Goal: Task Accomplishment & Management: Complete application form

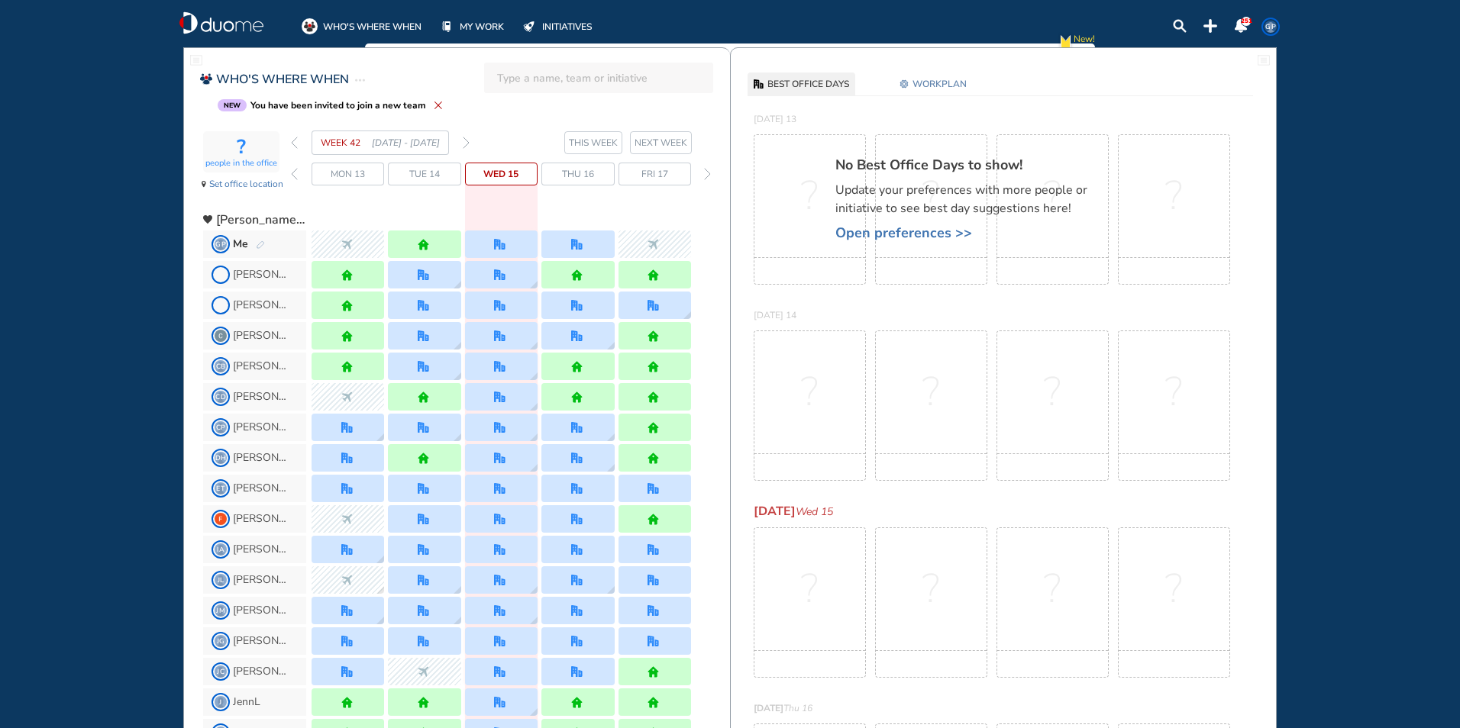
click at [702, 173] on div "forward day" at bounding box center [707, 174] width 15 height 23
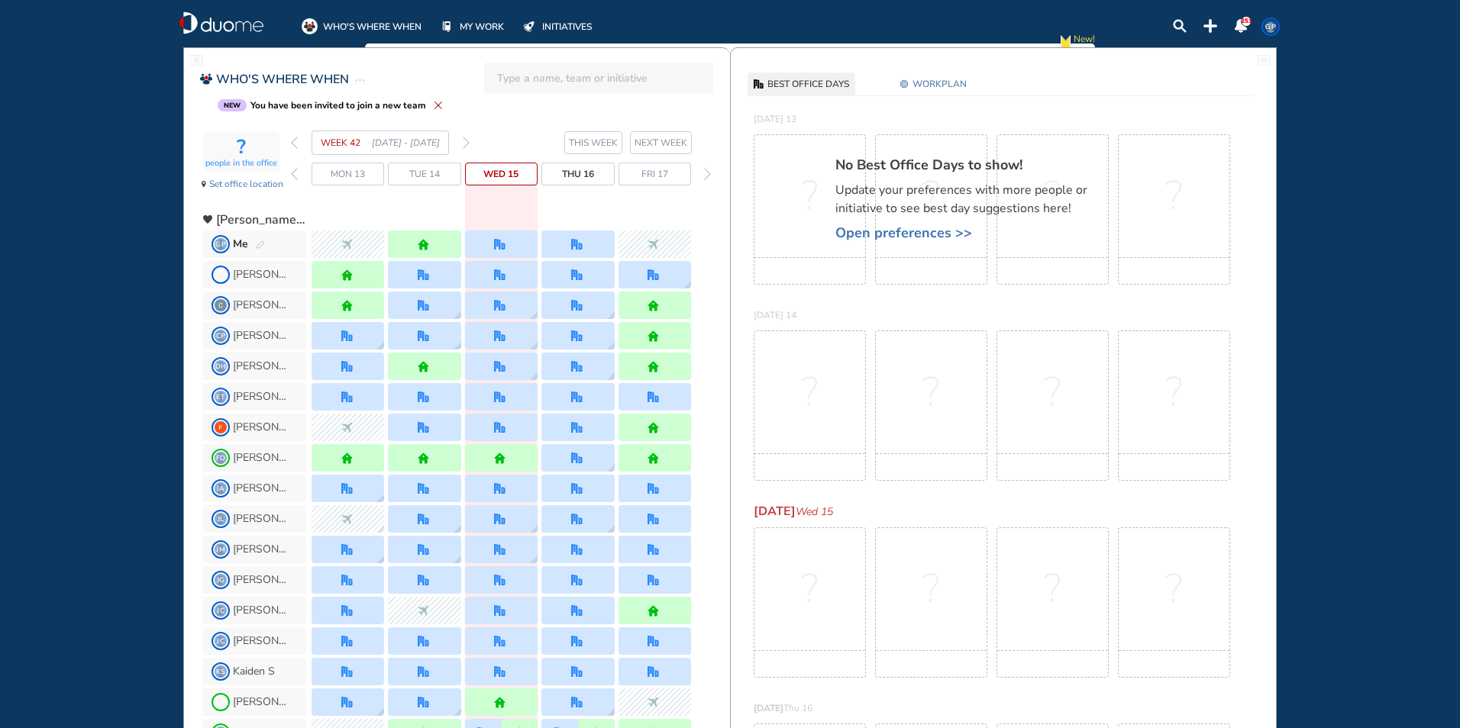
click at [584, 250] on div at bounding box center [578, 244] width 14 height 11
click at [704, 173] on img "forward day" at bounding box center [707, 174] width 7 height 12
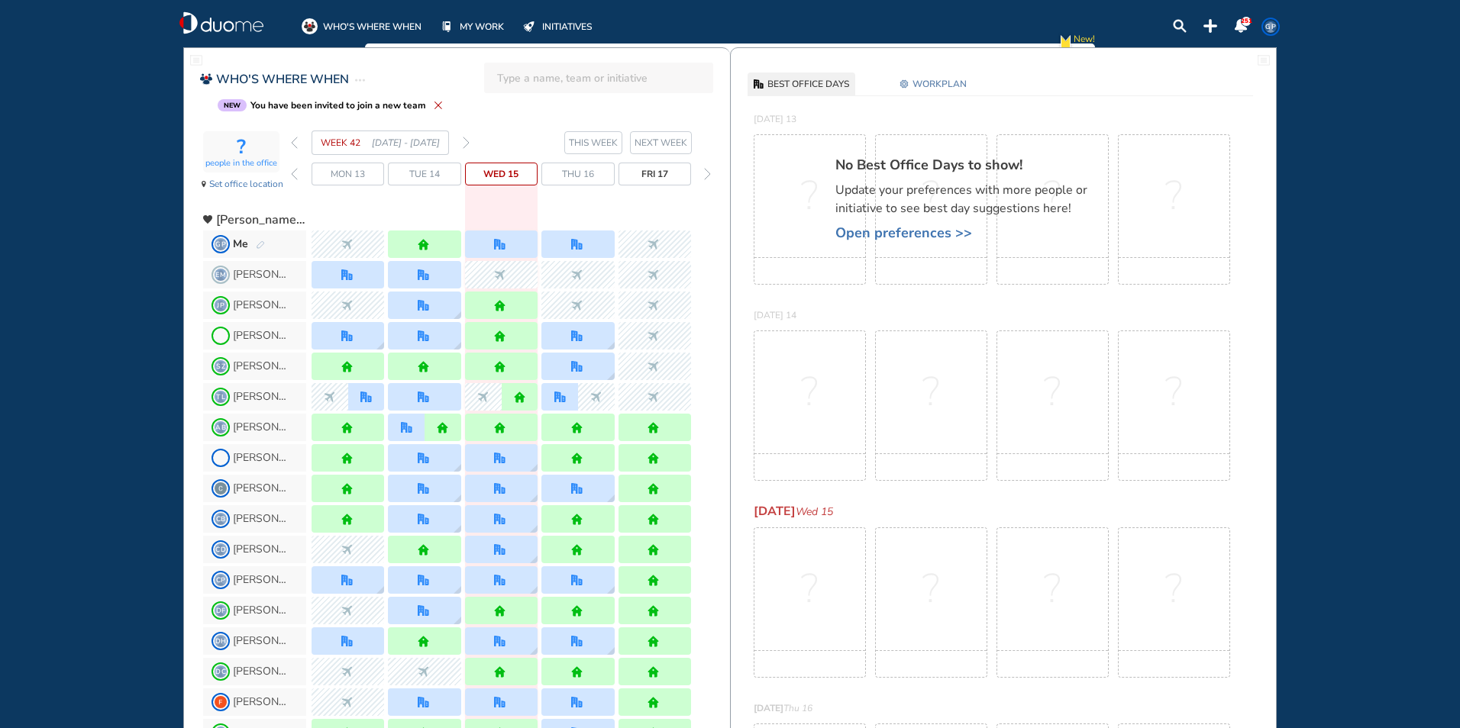
click at [704, 173] on img "forward day" at bounding box center [707, 174] width 7 height 12
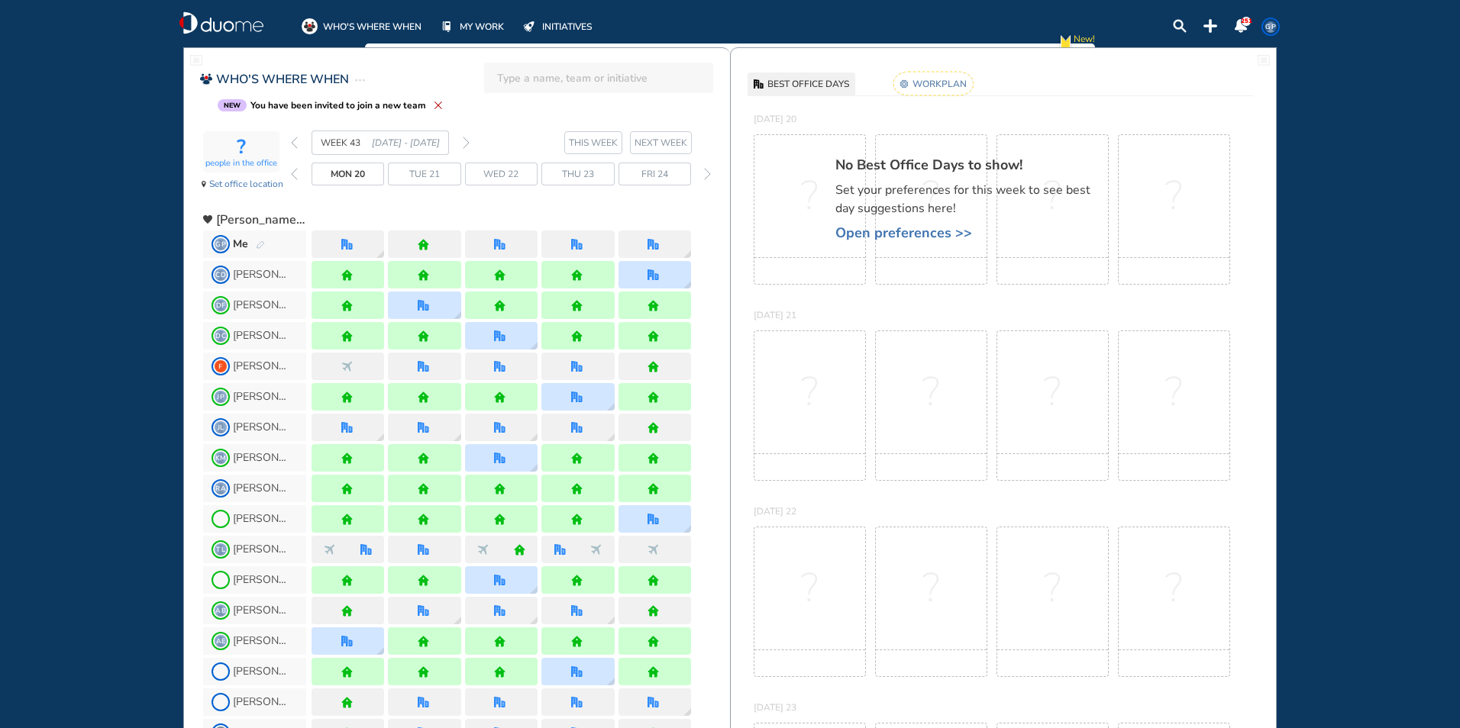
click at [704, 173] on img "forward day" at bounding box center [707, 174] width 7 height 12
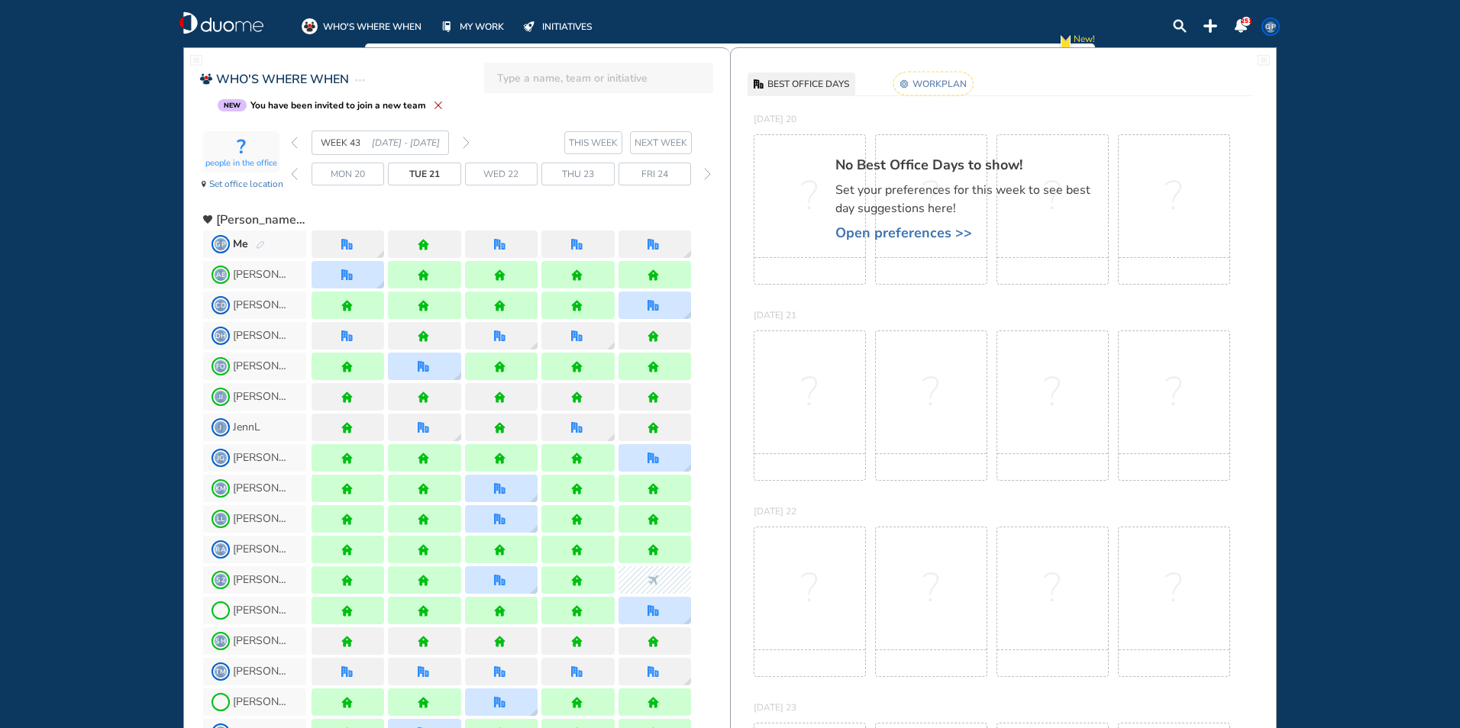
click at [704, 173] on img "forward day" at bounding box center [707, 174] width 7 height 12
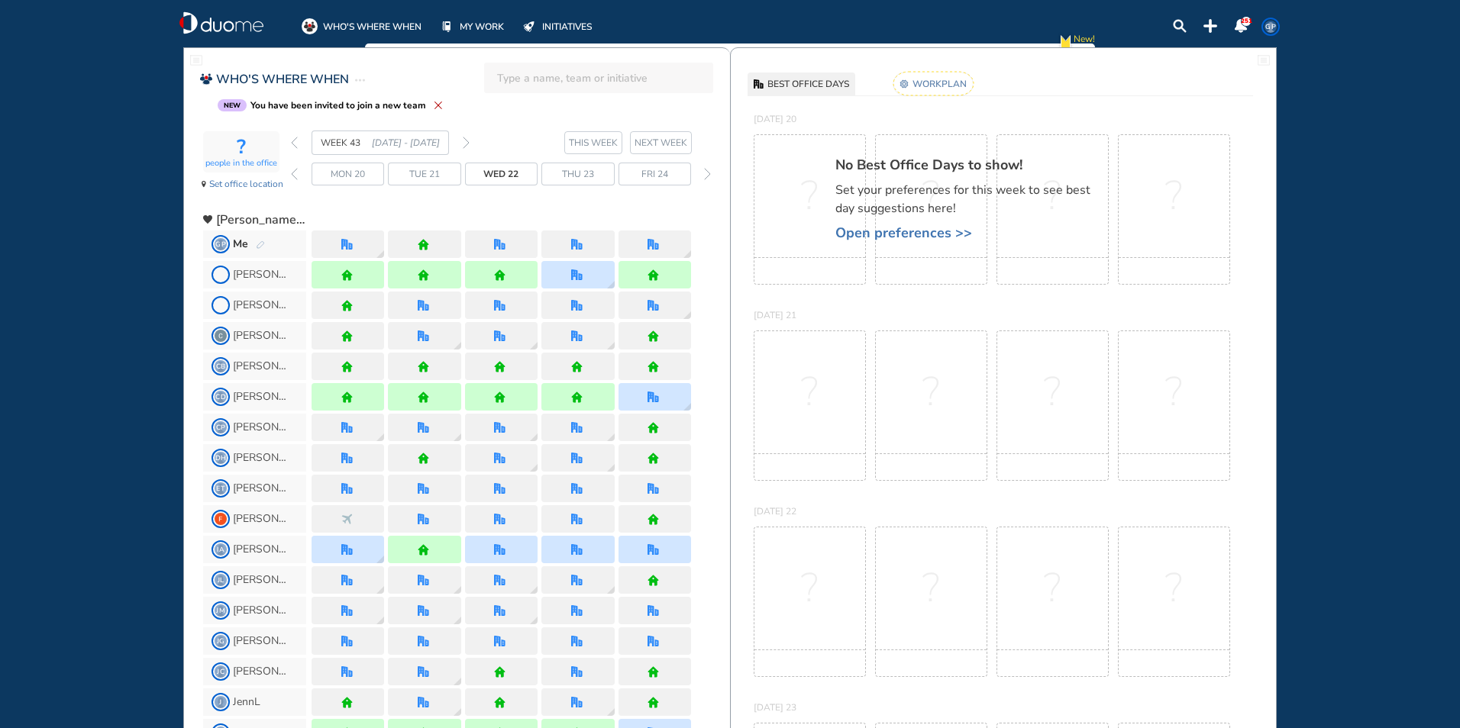
click at [704, 173] on img "forward day" at bounding box center [707, 174] width 7 height 12
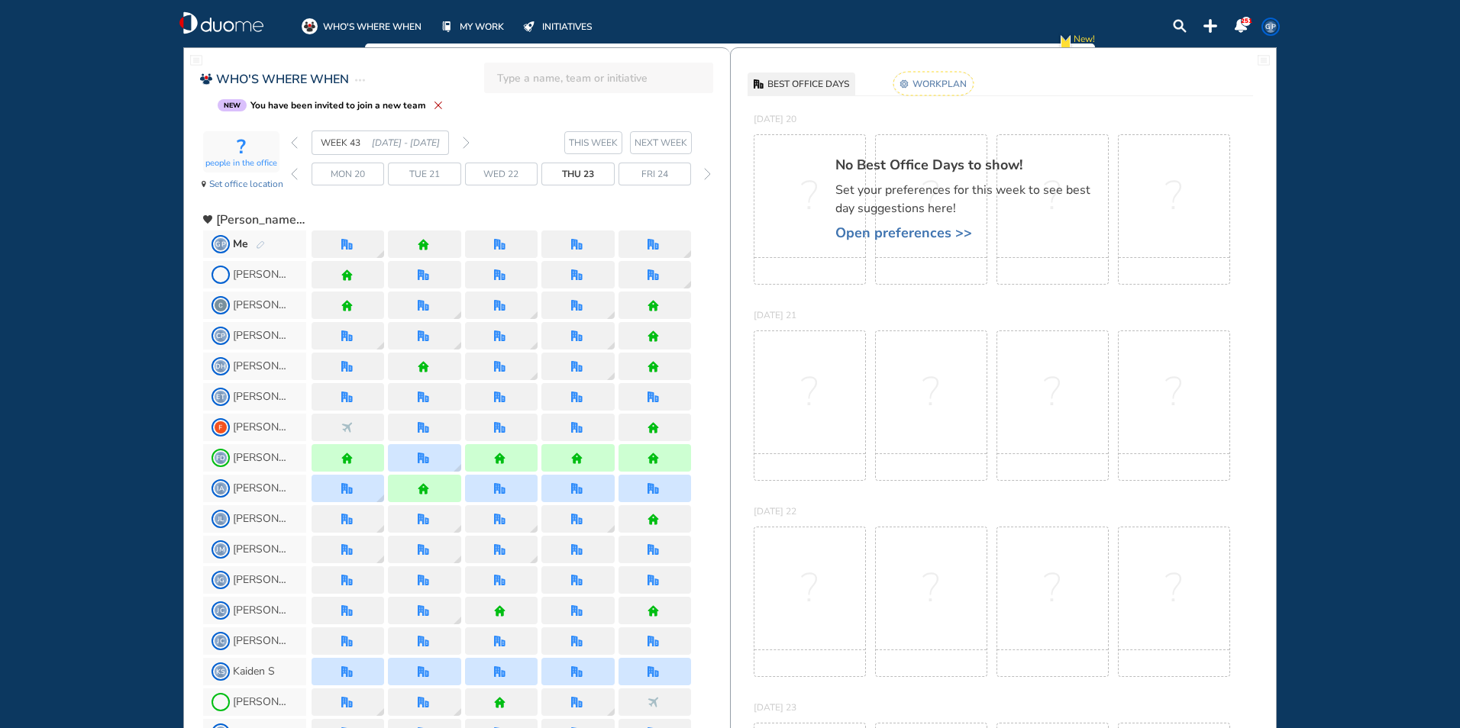
click at [565, 238] on div at bounding box center [577, 244] width 73 height 27
click at [227, 186] on span "Set office location" at bounding box center [246, 183] width 74 height 15
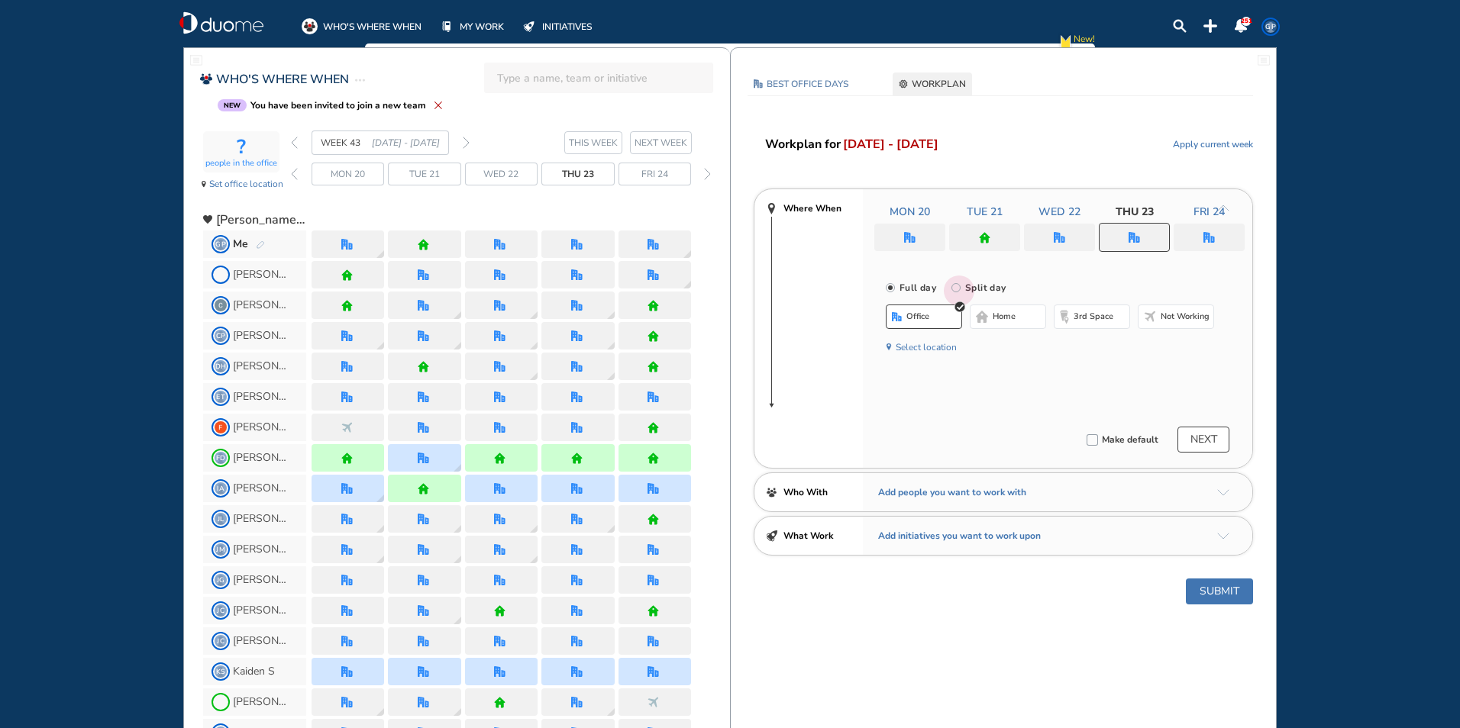
click at [956, 289] on input "Split day" at bounding box center [966, 297] width 31 height 31
radio input "true"
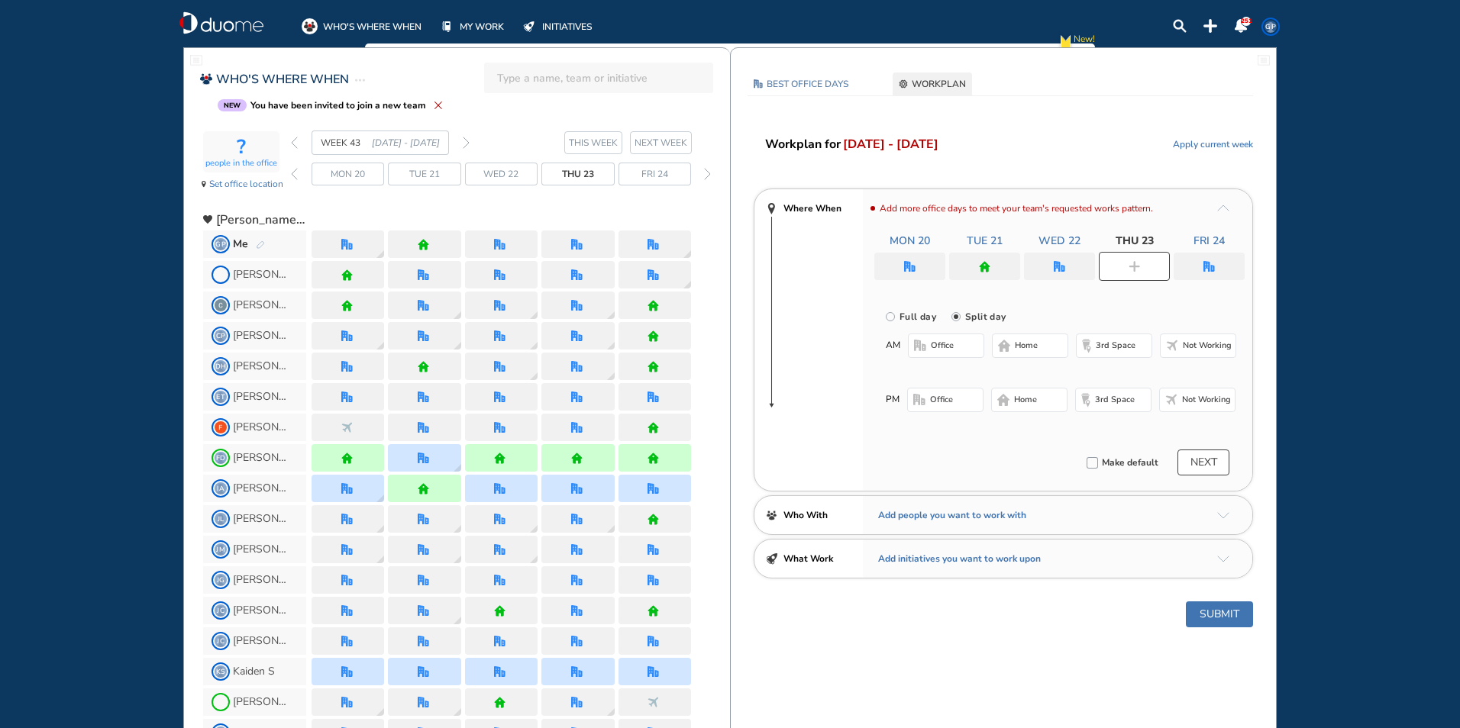
click at [947, 340] on span "office" at bounding box center [942, 346] width 23 height 12
click at [1125, 346] on span "3rd space" at bounding box center [1116, 346] width 40 height 12
click at [1200, 341] on span "Not working" at bounding box center [1207, 346] width 49 height 12
click at [1228, 617] on button "Submit" at bounding box center [1219, 615] width 67 height 26
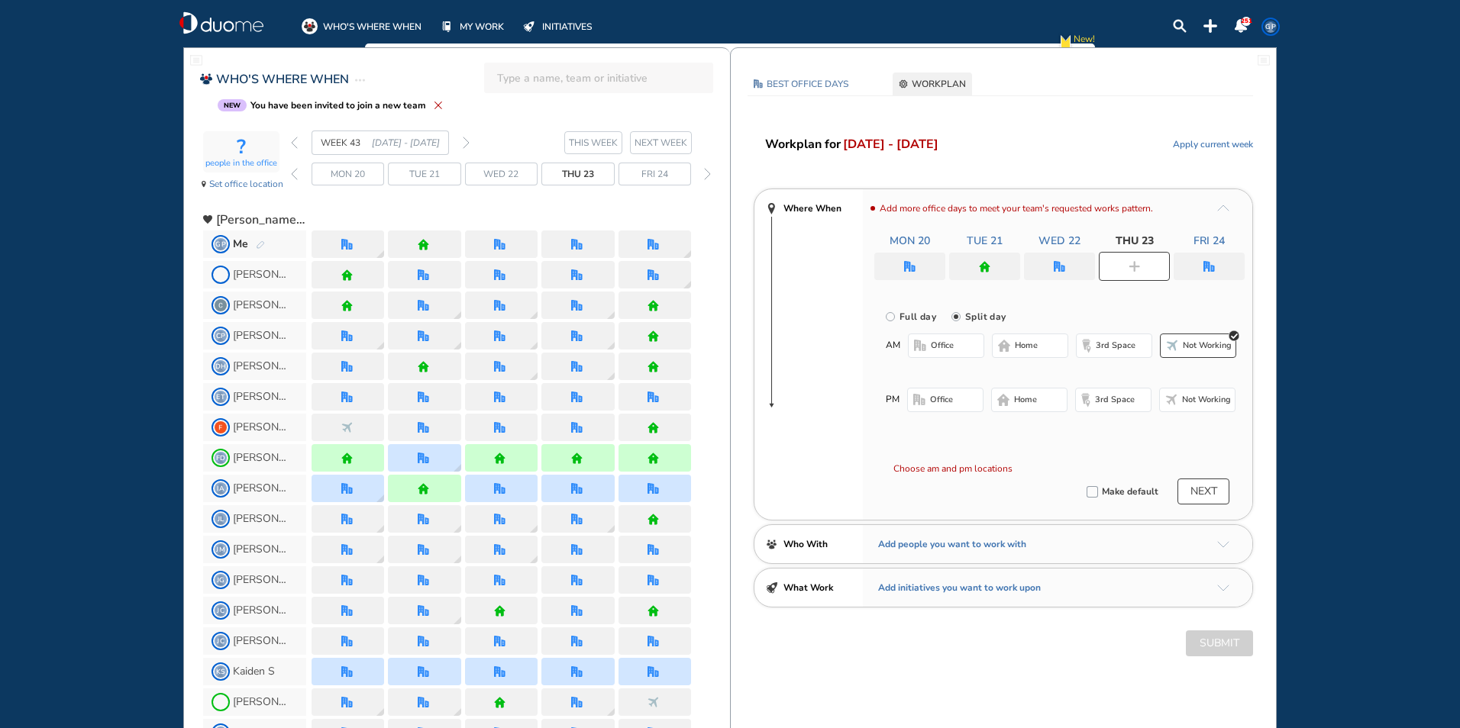
click at [959, 344] on button "office" at bounding box center [946, 346] width 76 height 24
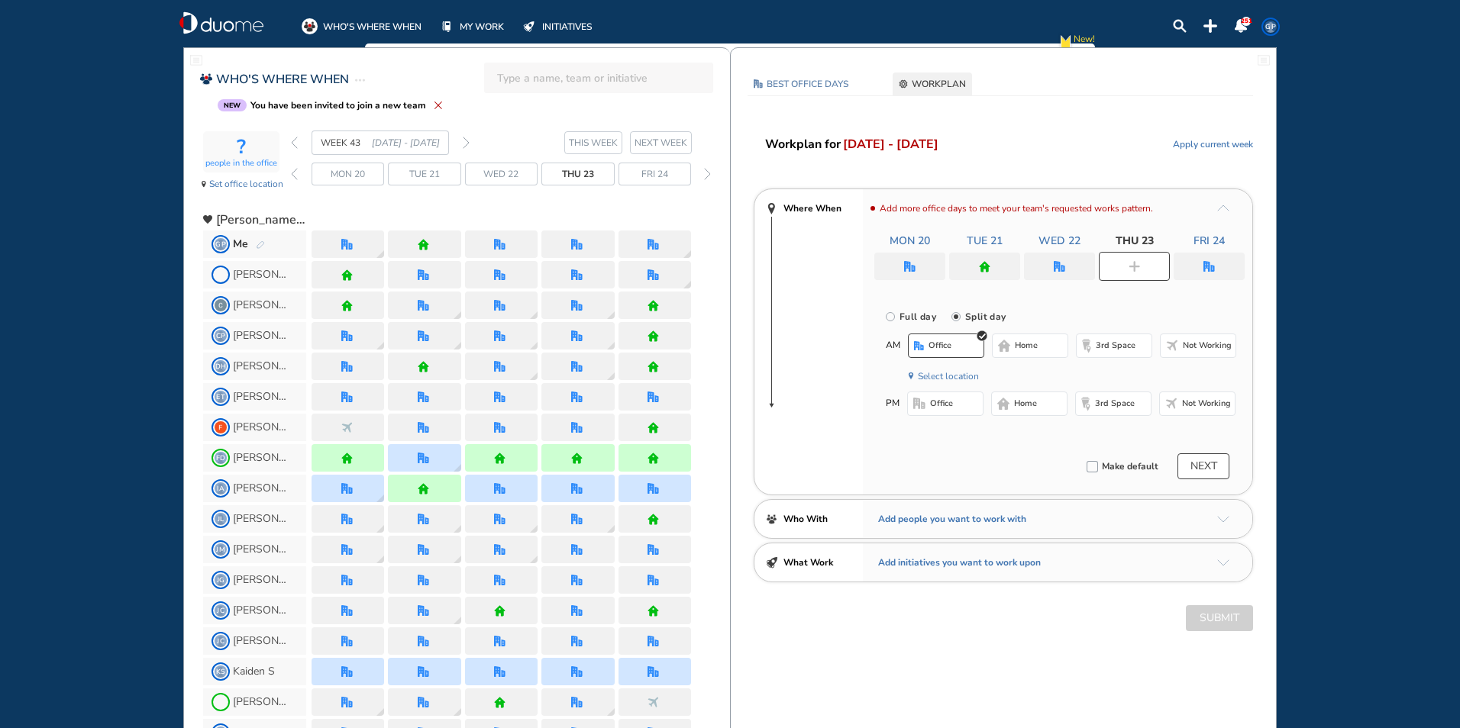
click at [1187, 402] on span "Not working" at bounding box center [1206, 404] width 49 height 12
click at [956, 454] on div "Make default NEXT" at bounding box center [1052, 467] width 378 height 26
click at [1215, 614] on div "Submit" at bounding box center [1003, 618] width 545 height 26
click at [1200, 463] on button "NEXT" at bounding box center [1203, 467] width 52 height 26
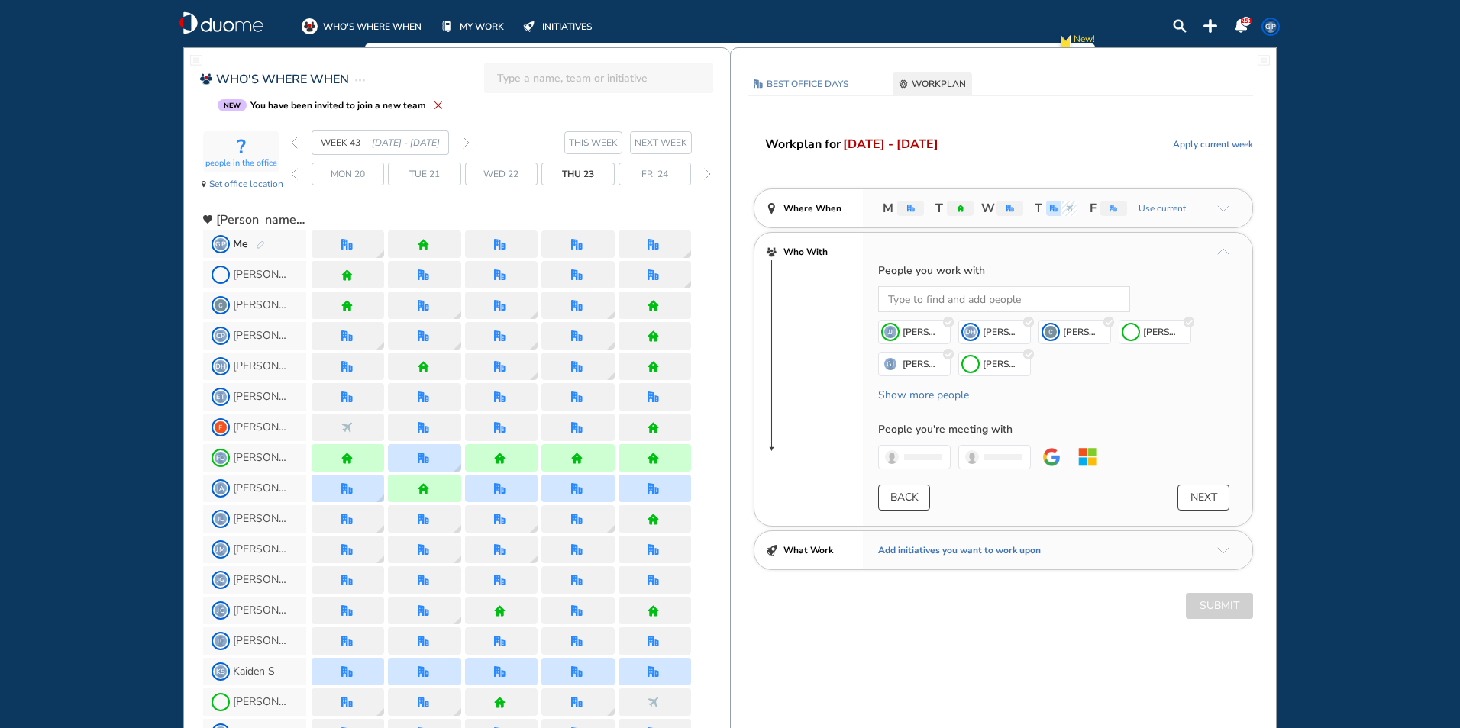
drag, startPoint x: 1034, startPoint y: 650, endPoint x: 933, endPoint y: 479, distance: 198.5
click at [246, 187] on span "Set office location" at bounding box center [246, 183] width 74 height 15
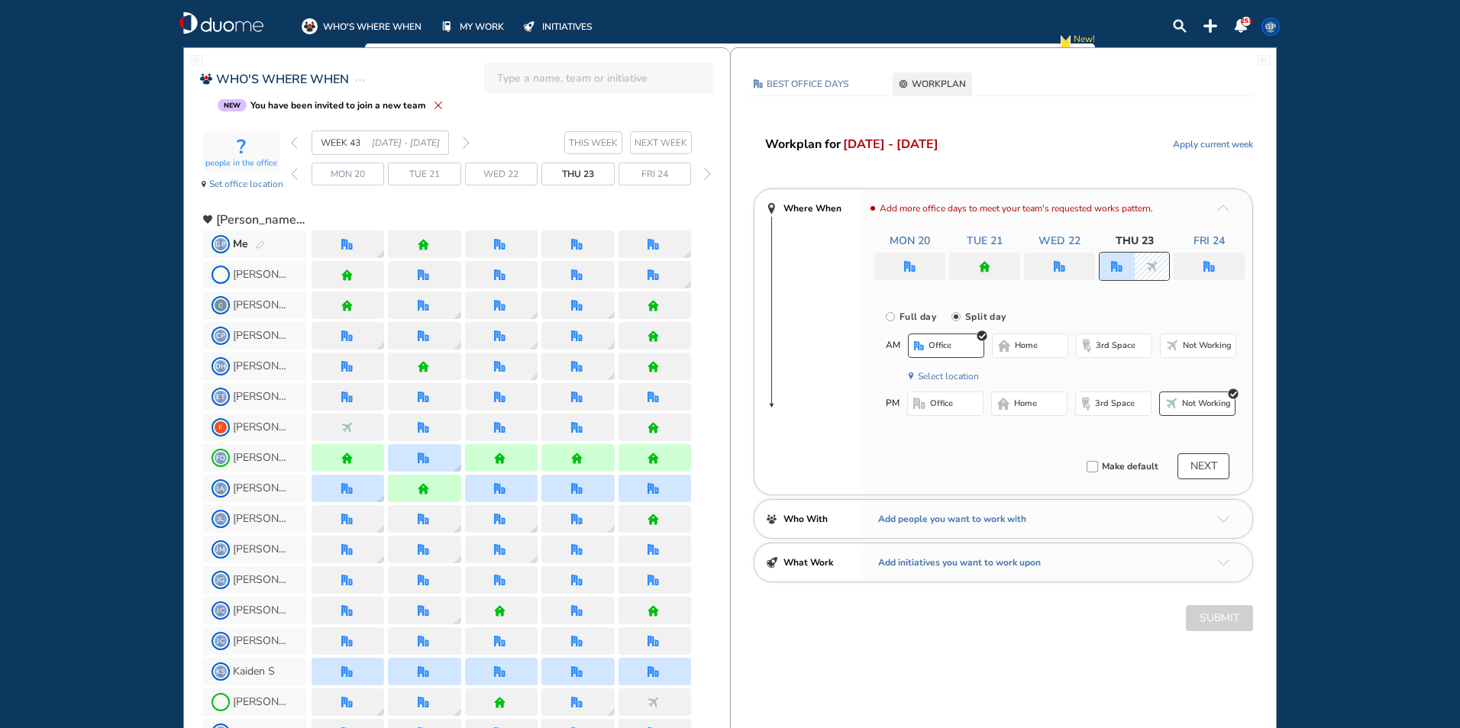
click at [1208, 402] on span "Not working" at bounding box center [1206, 404] width 49 height 12
click at [1119, 267] on img "office" at bounding box center [1116, 266] width 11 height 11
click at [932, 347] on span "office" at bounding box center [939, 346] width 23 height 12
click at [1222, 622] on div "Submit" at bounding box center [1003, 618] width 545 height 26
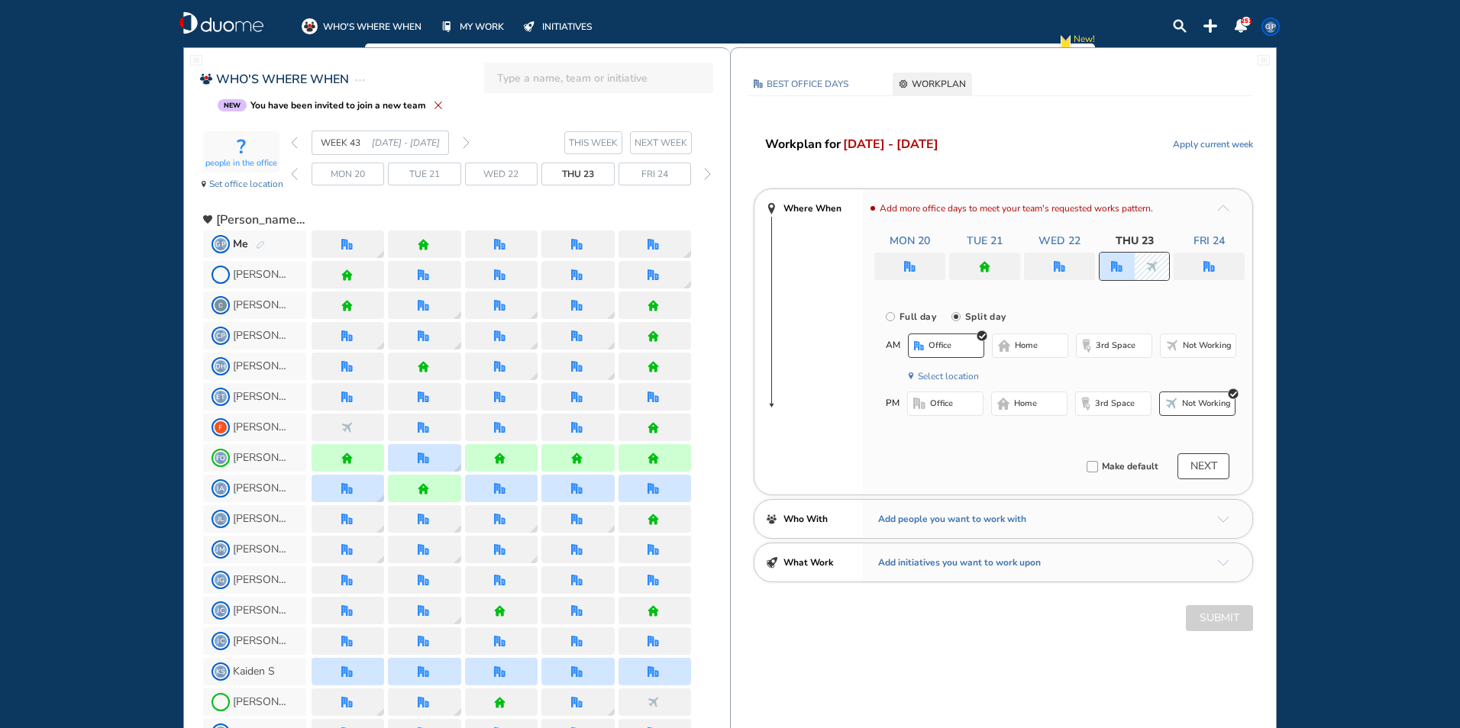
click at [1222, 622] on div "Submit" at bounding box center [1003, 618] width 545 height 26
click at [344, 250] on div at bounding box center [348, 244] width 73 height 27
click at [580, 257] on div at bounding box center [577, 244] width 73 height 27
click at [582, 244] on img "office" at bounding box center [576, 244] width 11 height 11
click at [702, 109] on div "NEW You have been invited to join a new team" at bounding box center [465, 105] width 500 height 20
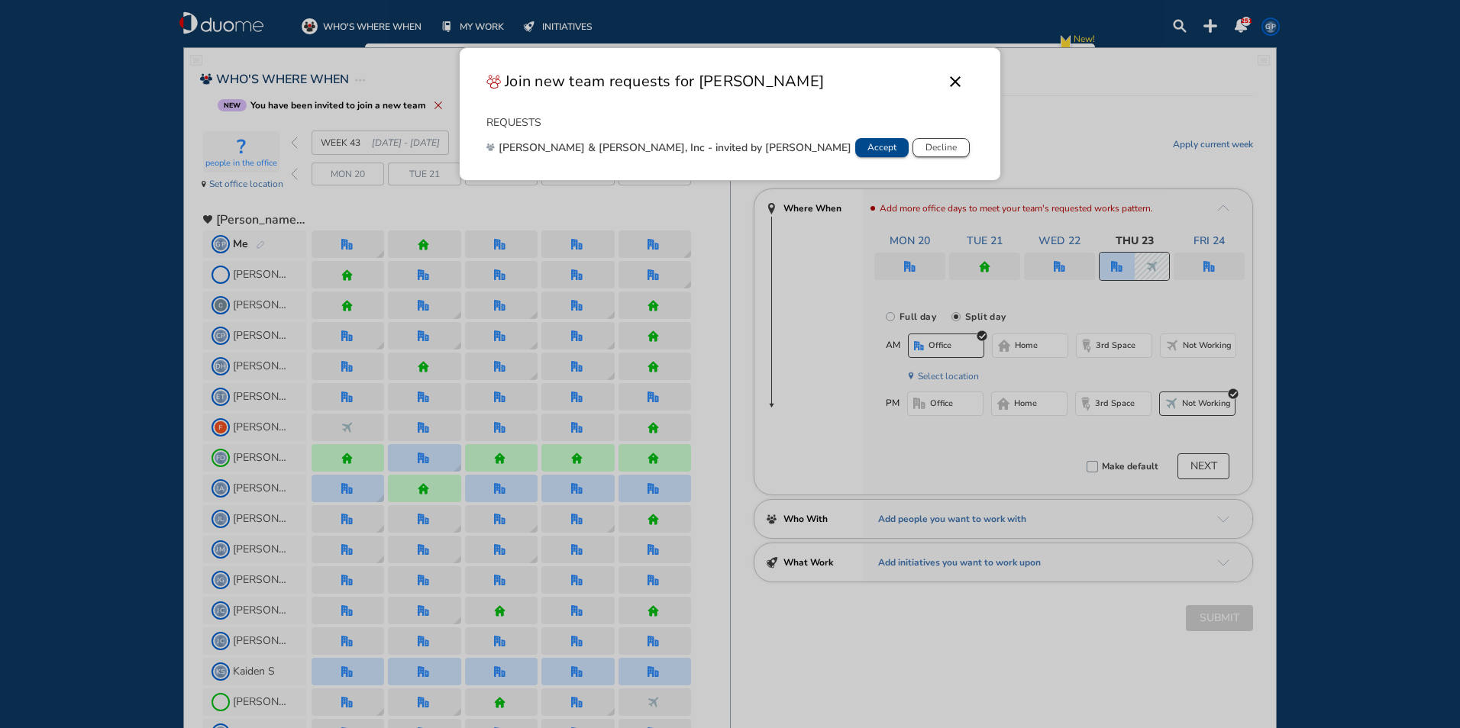
click at [937, 80] on button "clear" at bounding box center [955, 81] width 37 height 37
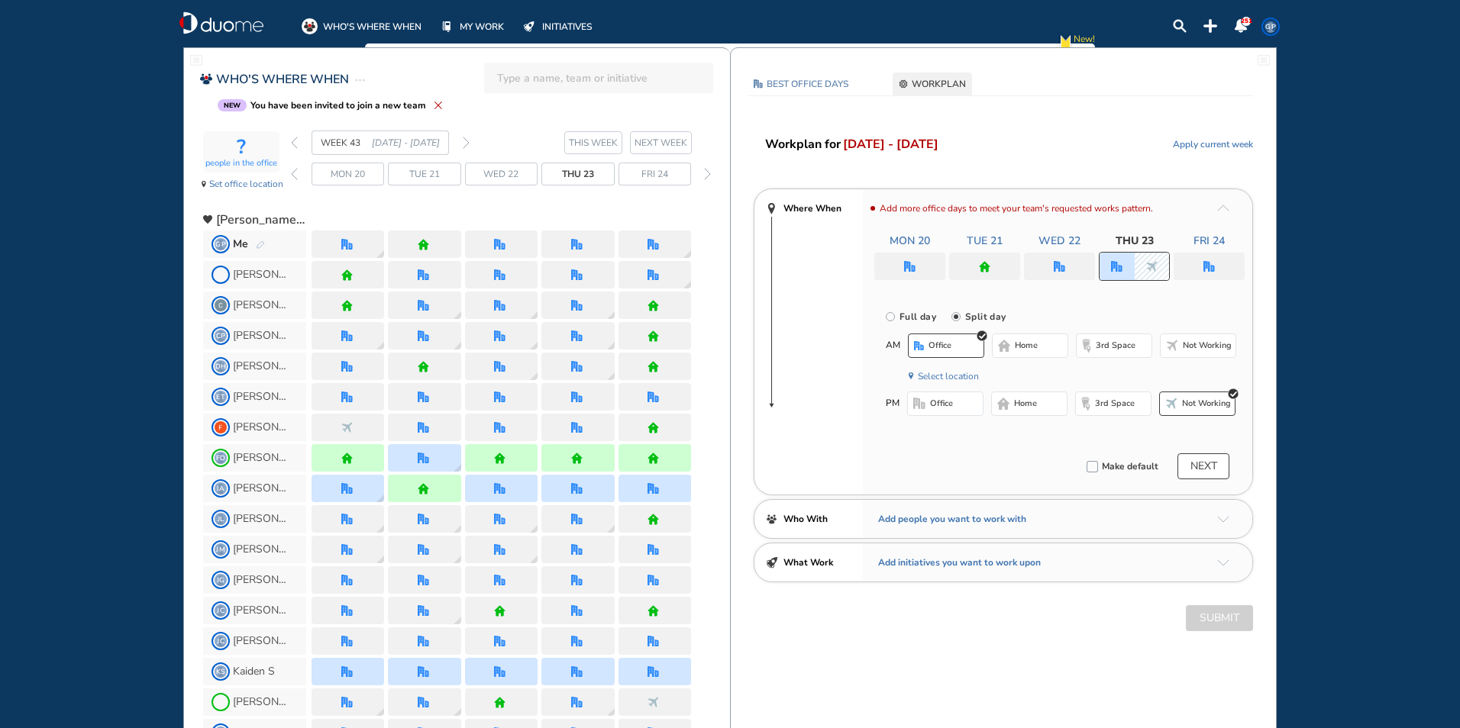
click at [1233, 395] on img "round_checked" at bounding box center [1233, 394] width 11 height 11
click at [940, 341] on span "office" at bounding box center [939, 346] width 23 height 12
click at [1041, 405] on button "home" at bounding box center [1029, 404] width 76 height 24
click at [295, 138] on img "back week" at bounding box center [294, 143] width 7 height 12
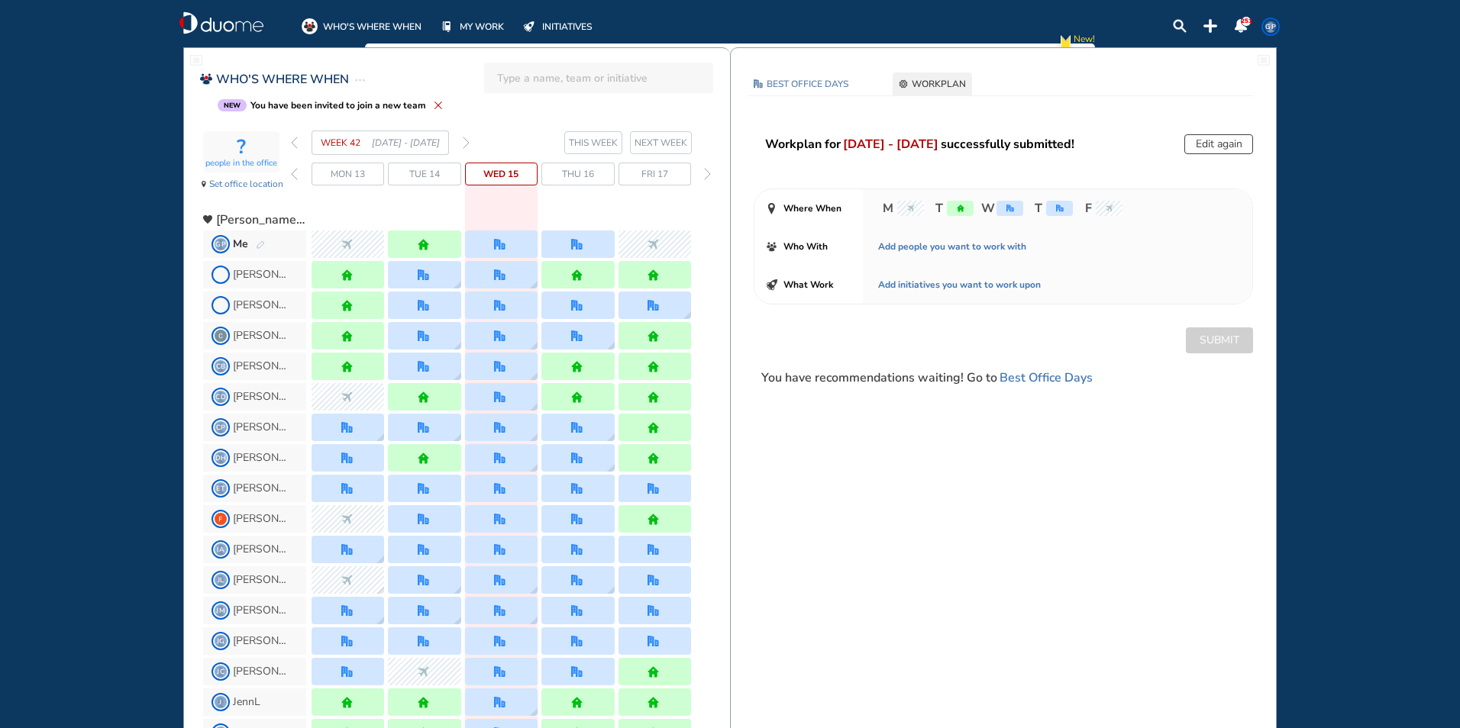
click at [712, 174] on div "forward day" at bounding box center [707, 174] width 15 height 23
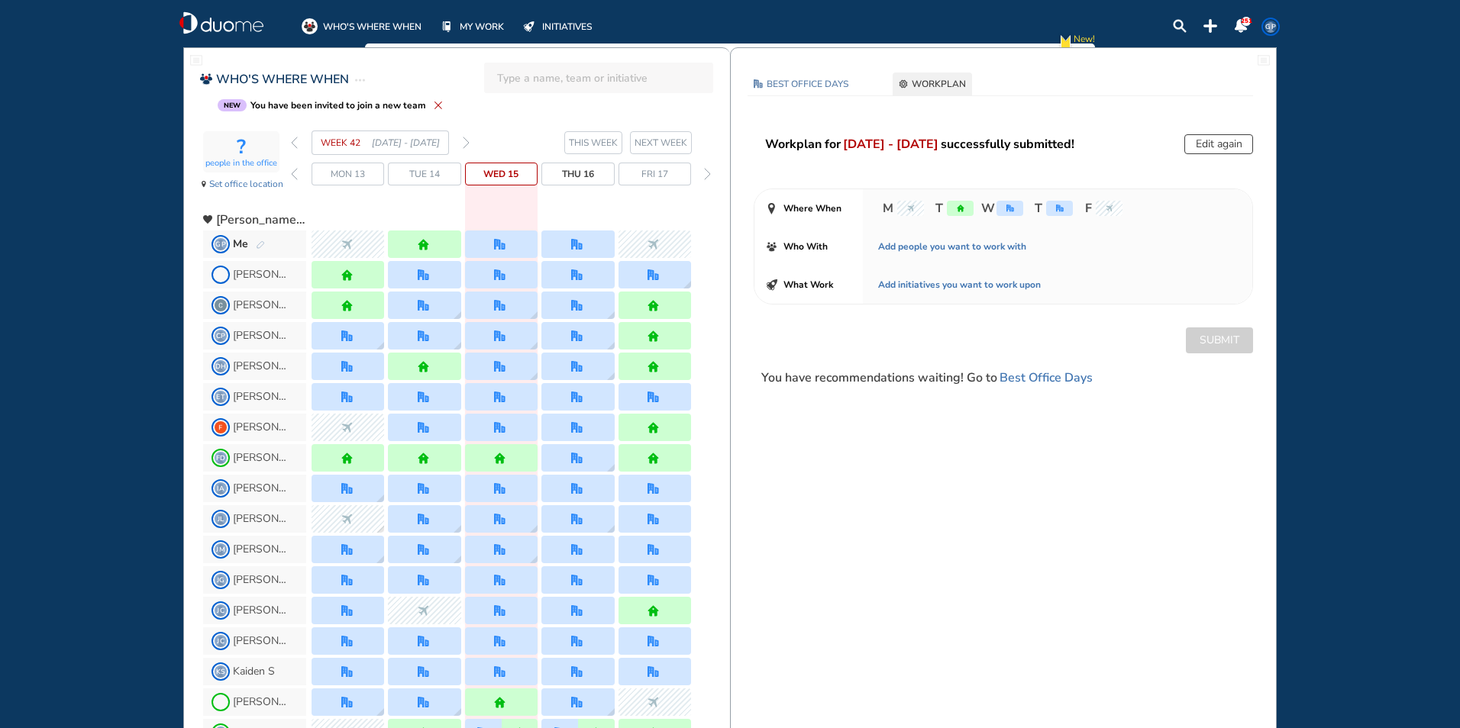
click at [712, 174] on div "forward day" at bounding box center [707, 174] width 15 height 23
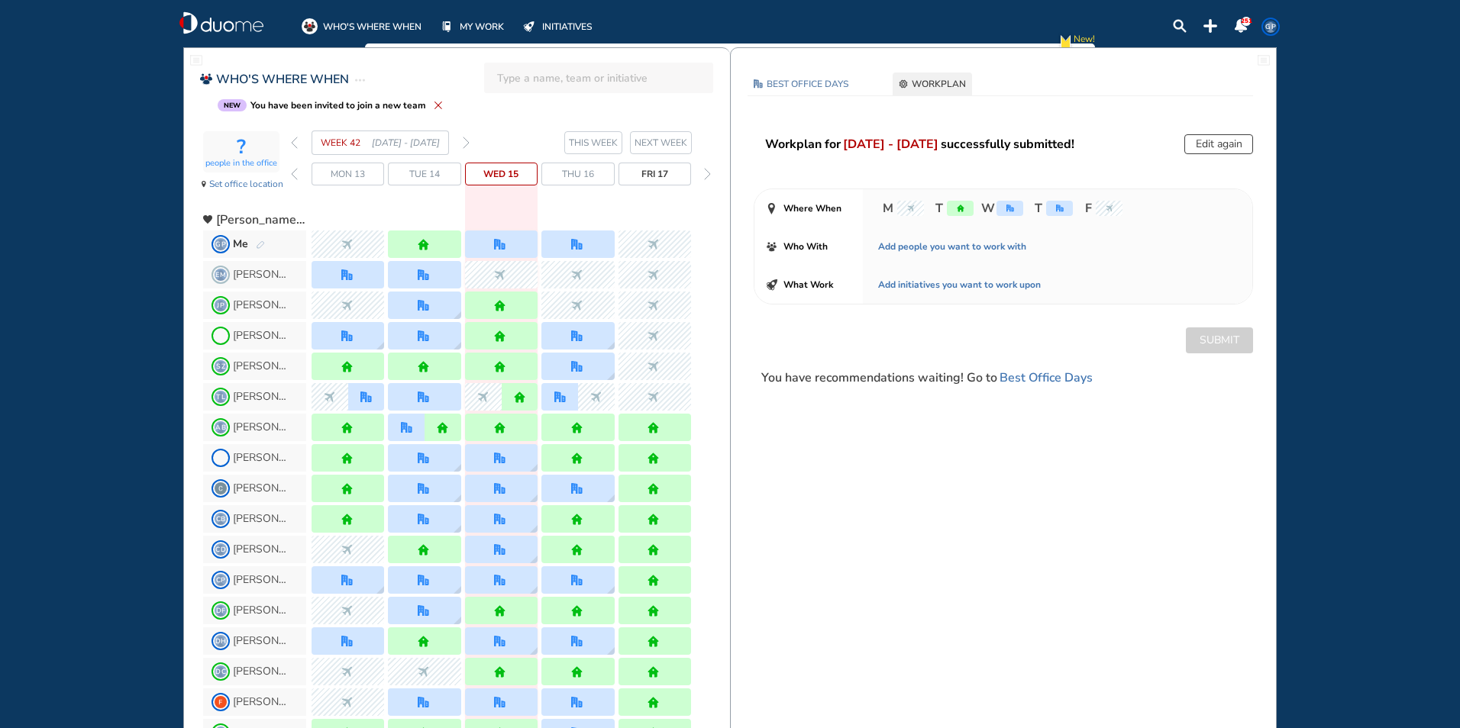
click at [712, 174] on div "forward day" at bounding box center [707, 174] width 15 height 23
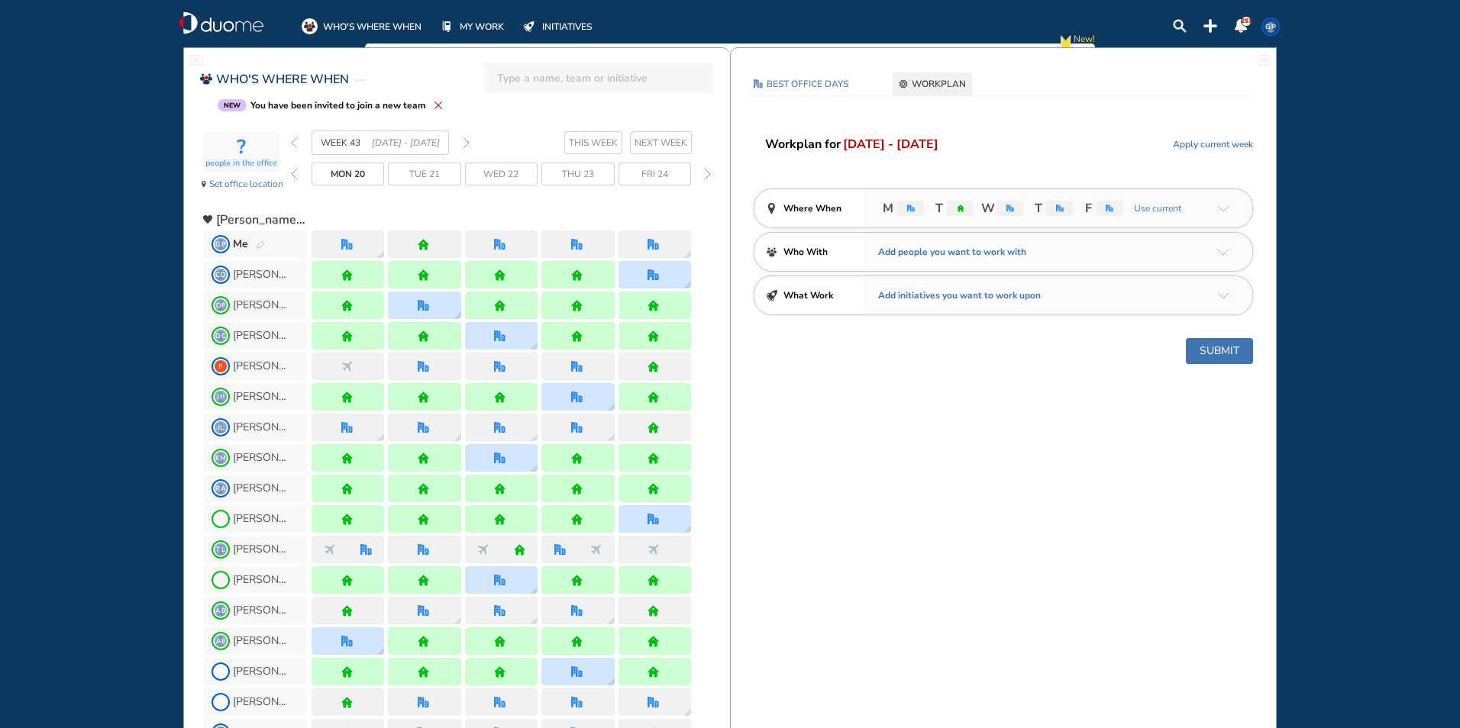
click at [712, 174] on div "forward day" at bounding box center [707, 174] width 15 height 23
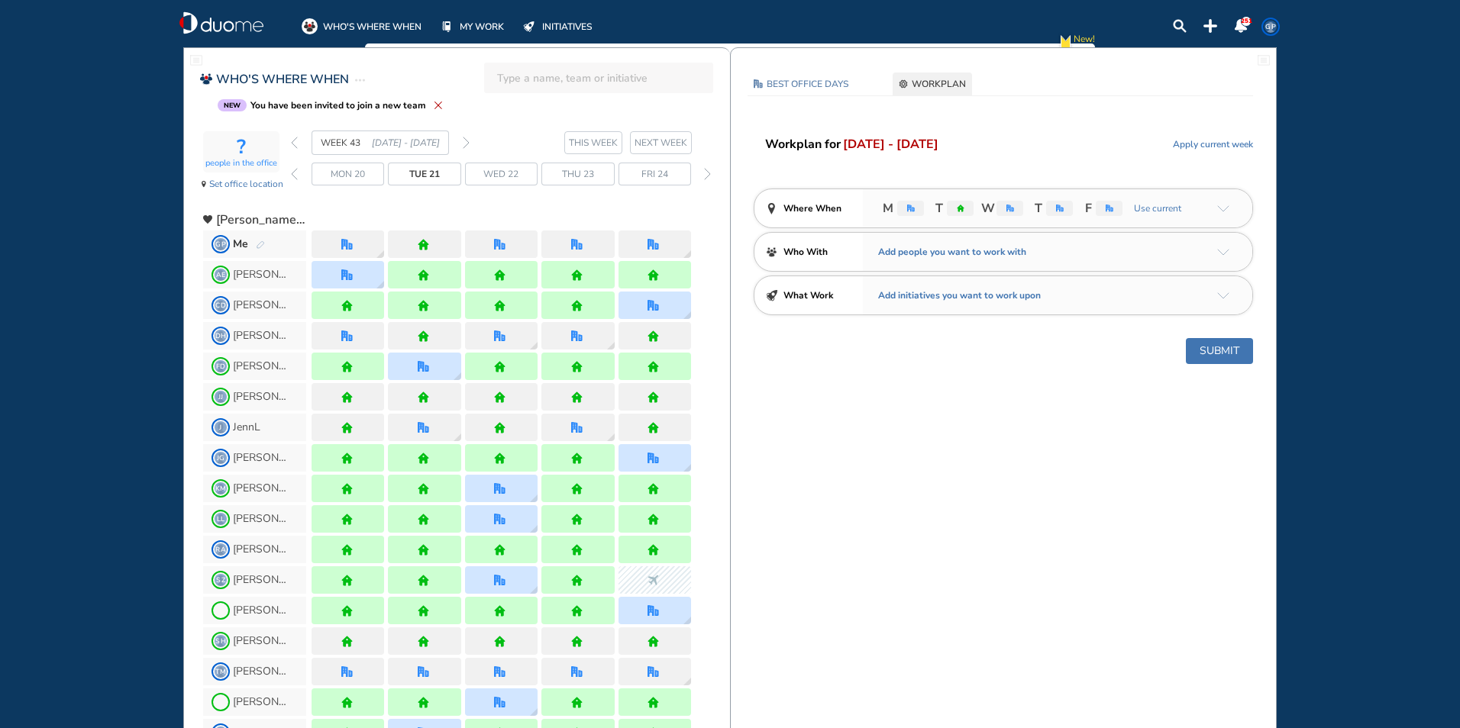
click at [712, 174] on div "forward day" at bounding box center [707, 174] width 15 height 23
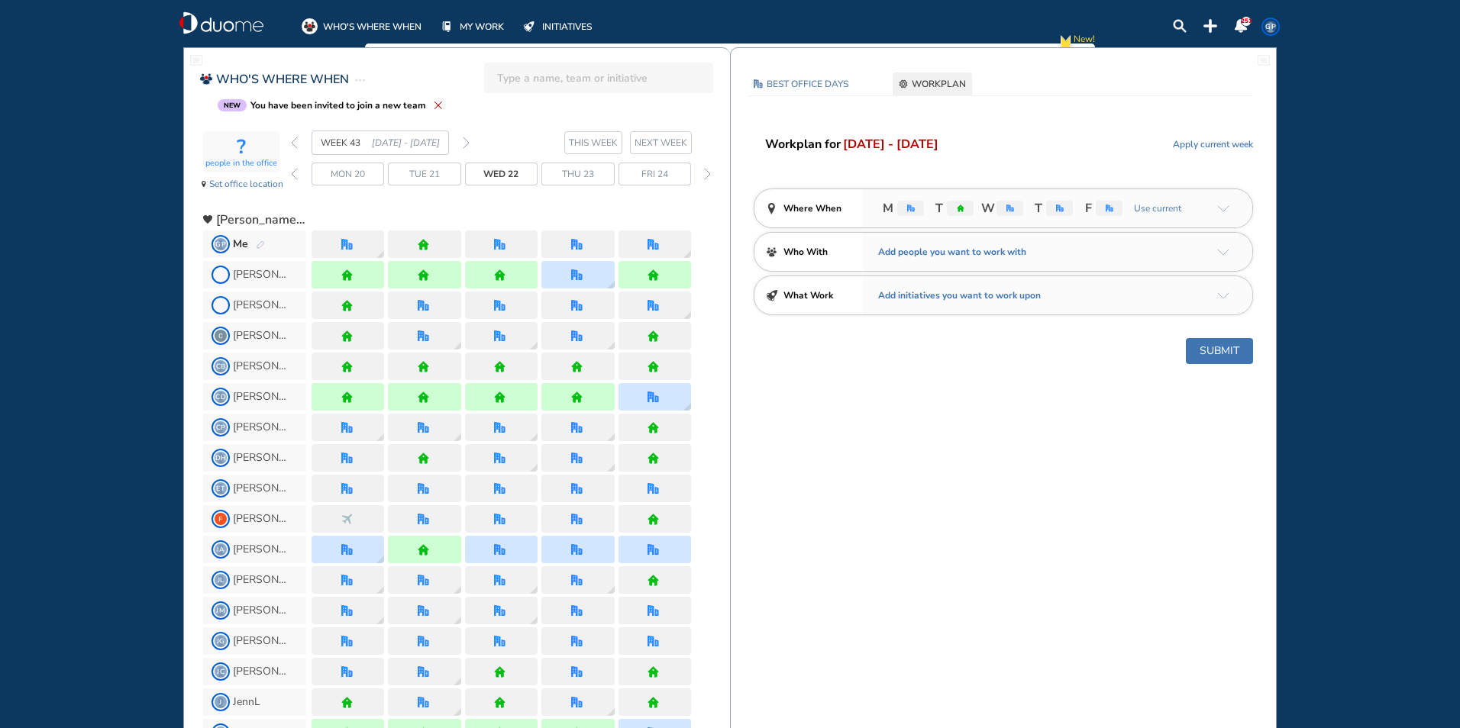
click at [712, 174] on div "forward day" at bounding box center [707, 174] width 15 height 23
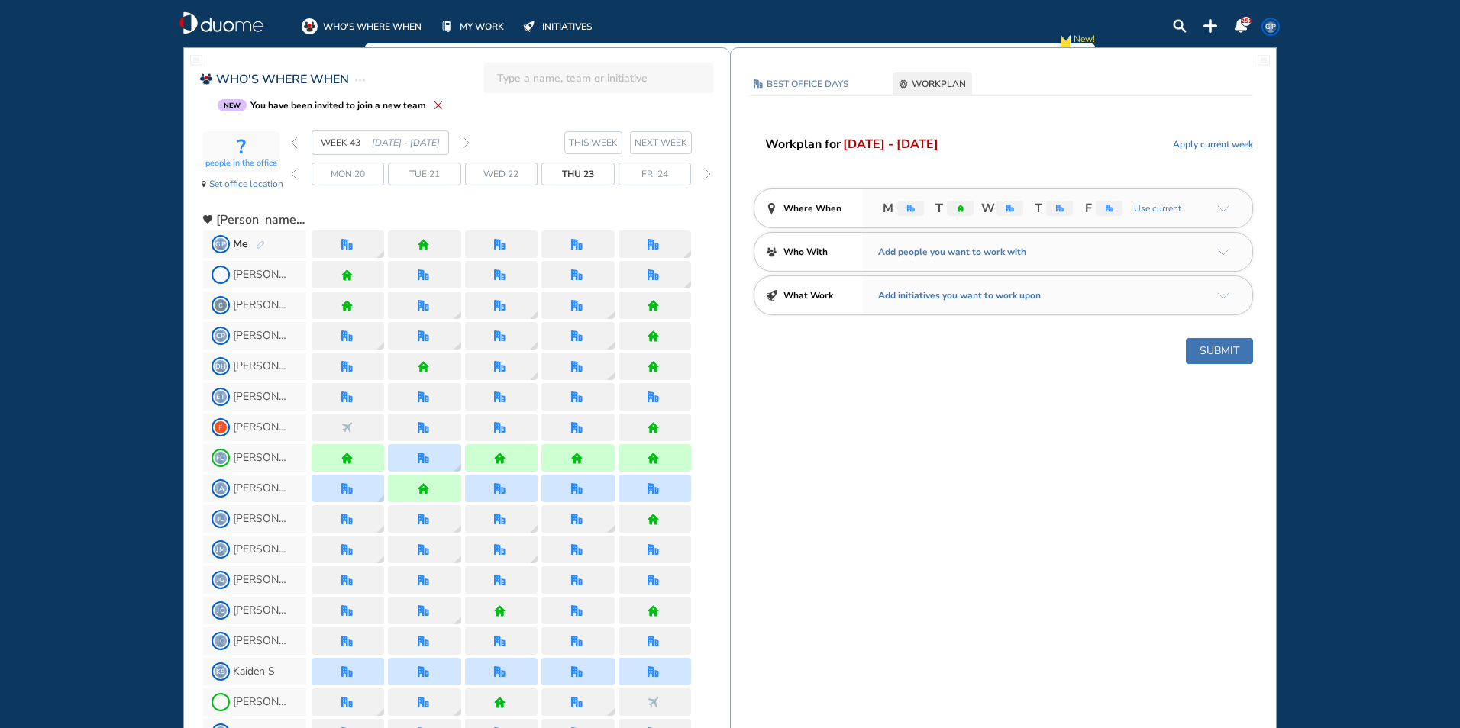
click at [580, 167] on span "Thu 23" at bounding box center [578, 173] width 32 height 15
click at [247, 182] on span "Set office location" at bounding box center [246, 183] width 74 height 15
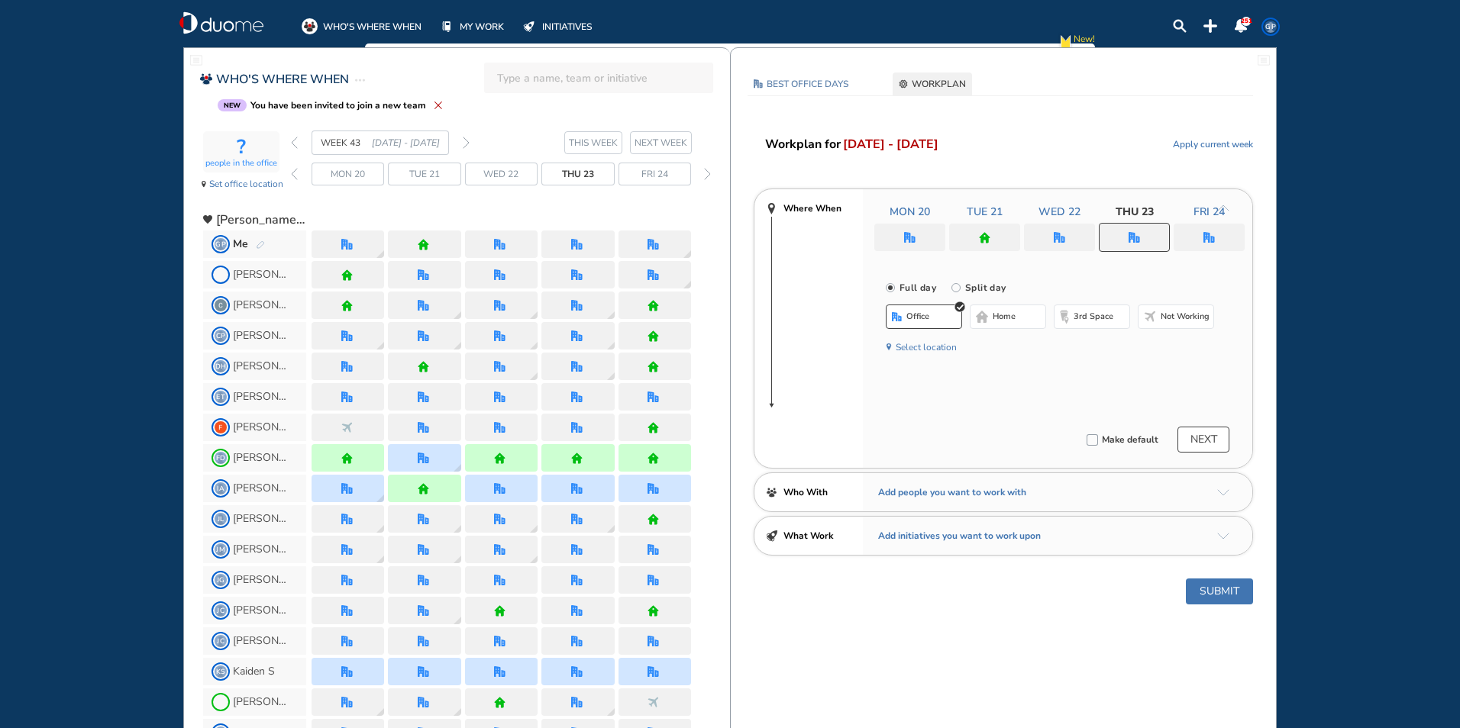
click at [956, 286] on input "Split day" at bounding box center [966, 297] width 31 height 31
radio input "true"
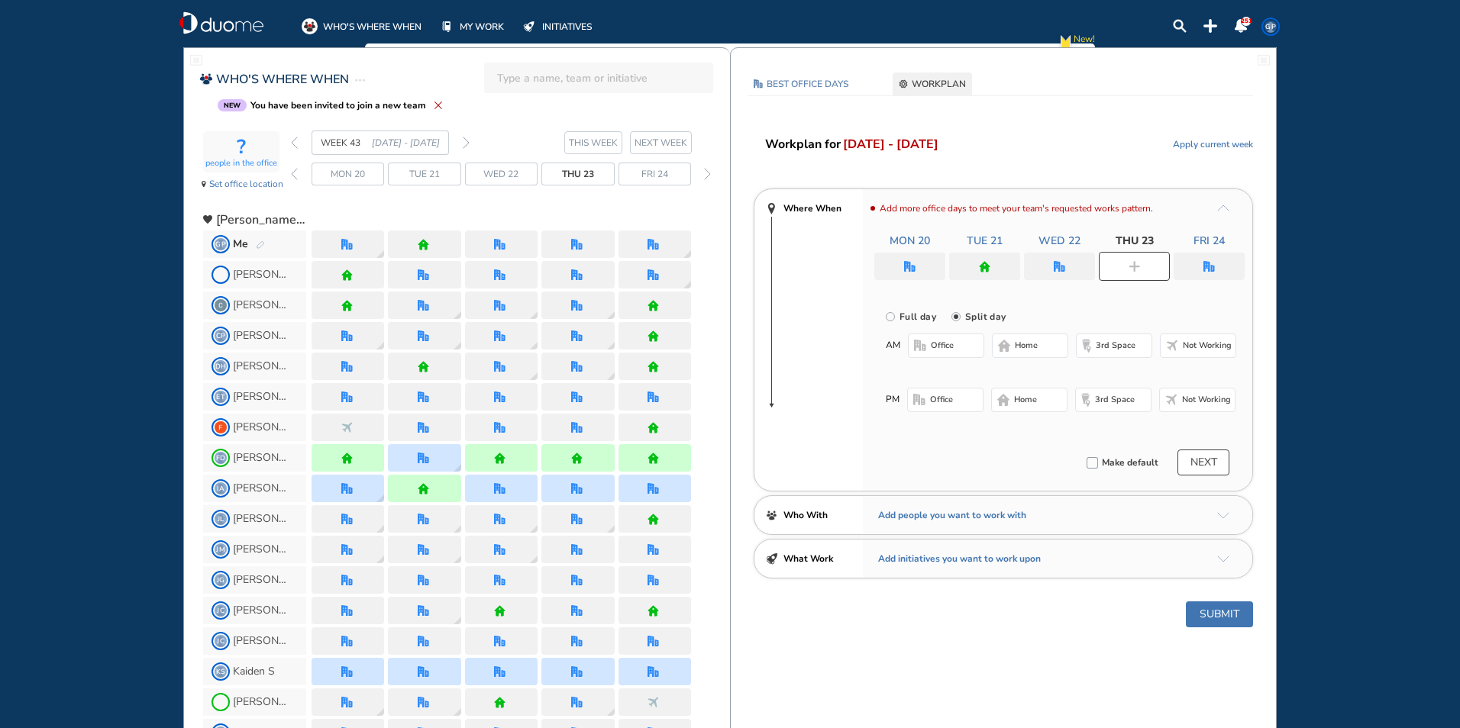
click at [952, 347] on span "office" at bounding box center [942, 346] width 23 height 12
click at [1198, 401] on span "Not working" at bounding box center [1206, 404] width 49 height 12
click at [1234, 620] on button "Submit" at bounding box center [1219, 618] width 67 height 26
